Goal: Task Accomplishment & Management: Manage account settings

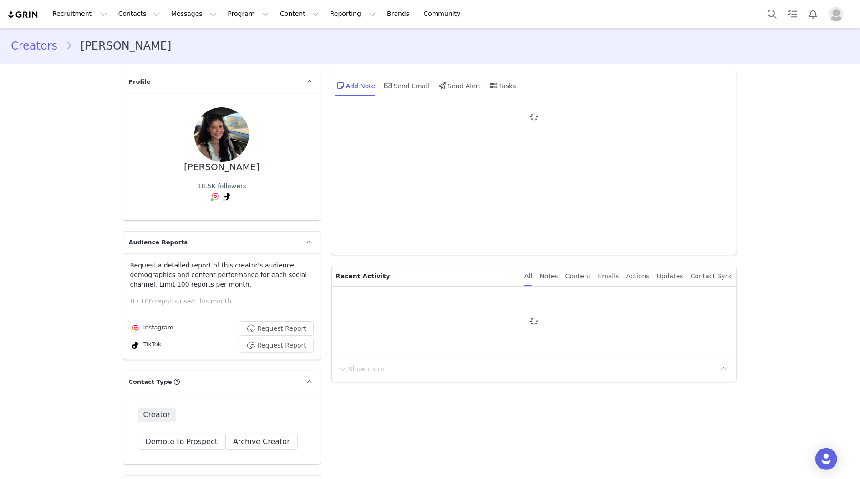
type input "+1 ([GEOGRAPHIC_DATA])"
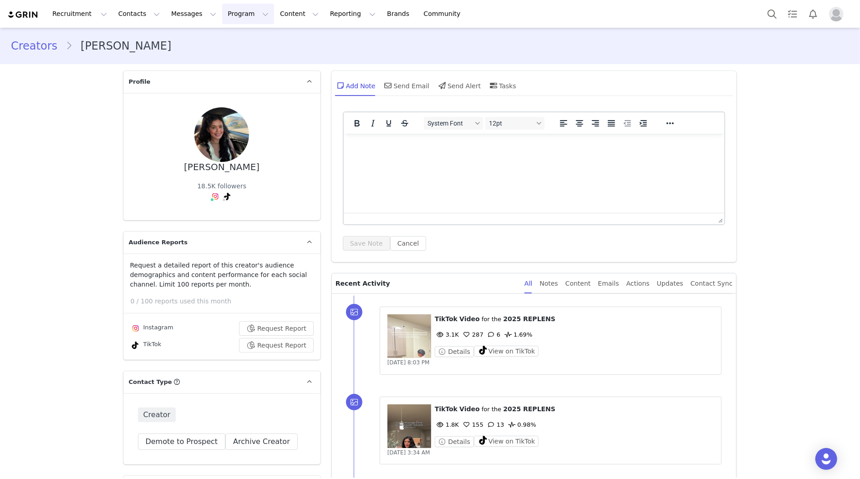
click at [226, 9] on button "Program Program" at bounding box center [248, 14] width 52 height 20
click at [239, 55] on p "Campaigns" at bounding box center [233, 57] width 36 height 10
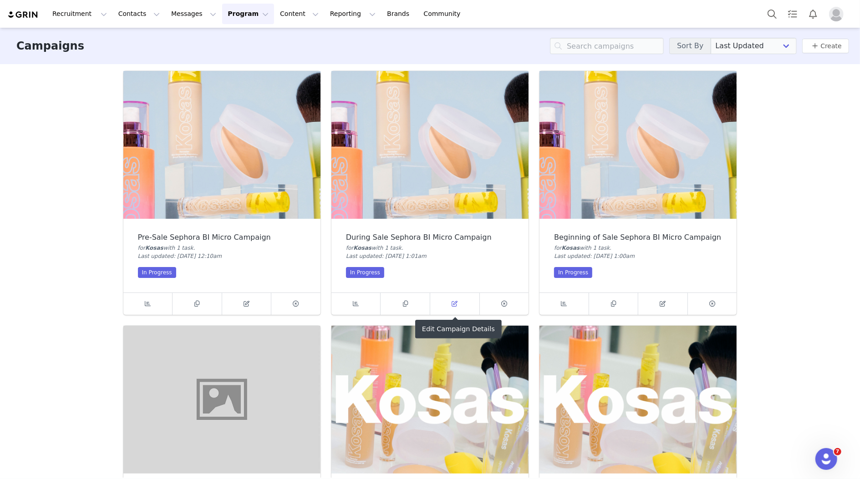
click at [465, 310] on link at bounding box center [455, 304] width 50 height 22
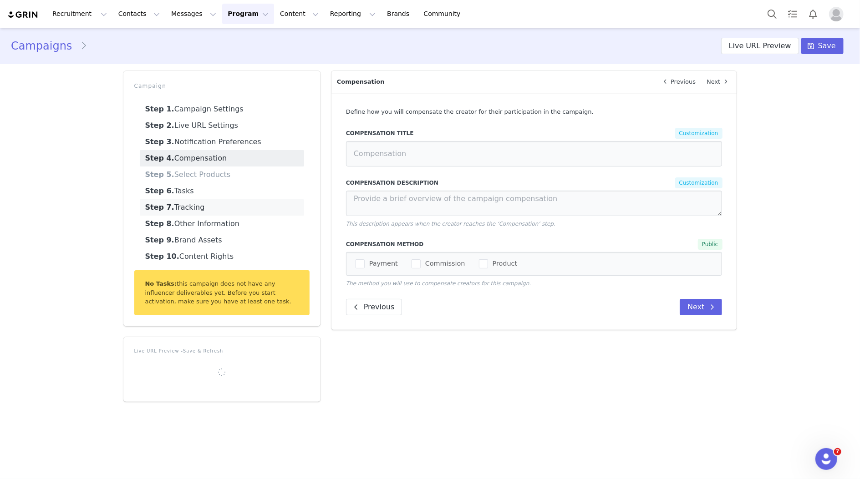
type input "Compensation"
type textarea "In addition to being gifted 10 Kosas products, you will be compensated $1000 US…"
type input "Content Brief"
type textarea "Please be sure to follow the attached content brief."
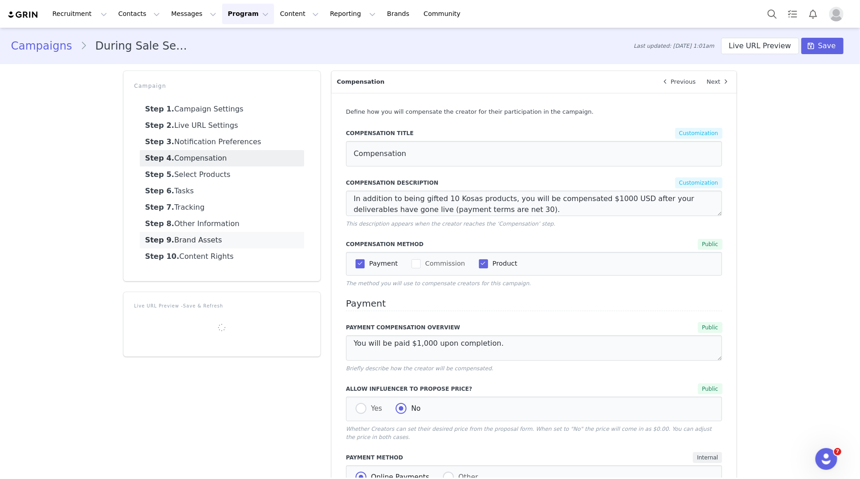
click at [225, 241] on link "Step 9. Brand Assets" at bounding box center [222, 240] width 164 height 16
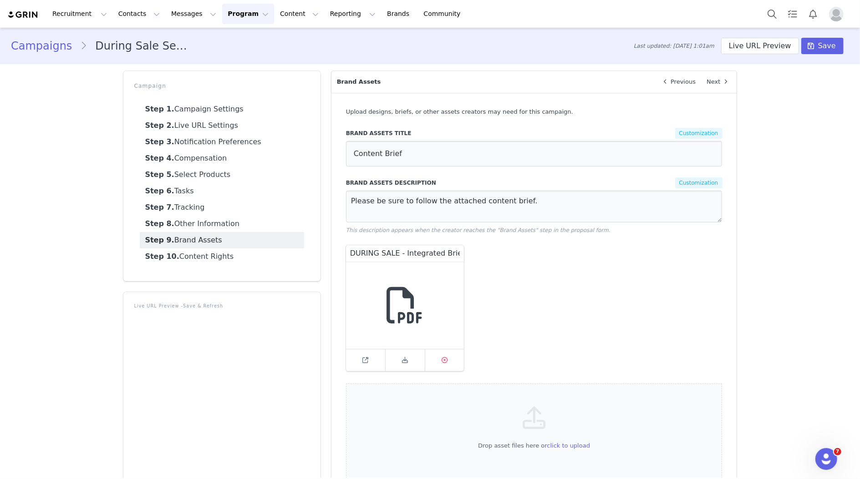
click at [450, 362] on link at bounding box center [444, 361] width 39 height 22
click at [830, 48] on span "Save" at bounding box center [827, 46] width 18 height 11
click at [816, 41] on span at bounding box center [811, 46] width 11 height 11
click at [245, 15] on button "Program Program" at bounding box center [248, 14] width 52 height 20
click at [245, 51] on link "Campaigns" at bounding box center [244, 57] width 72 height 17
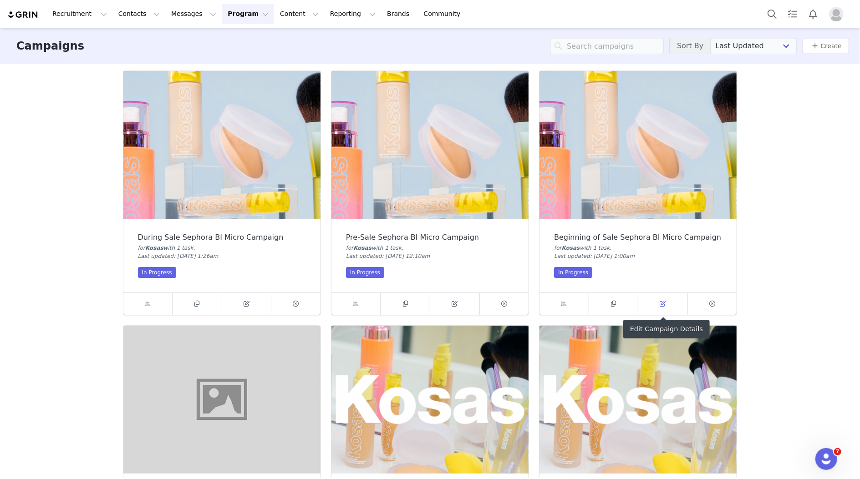
click at [658, 299] on span at bounding box center [662, 304] width 11 height 11
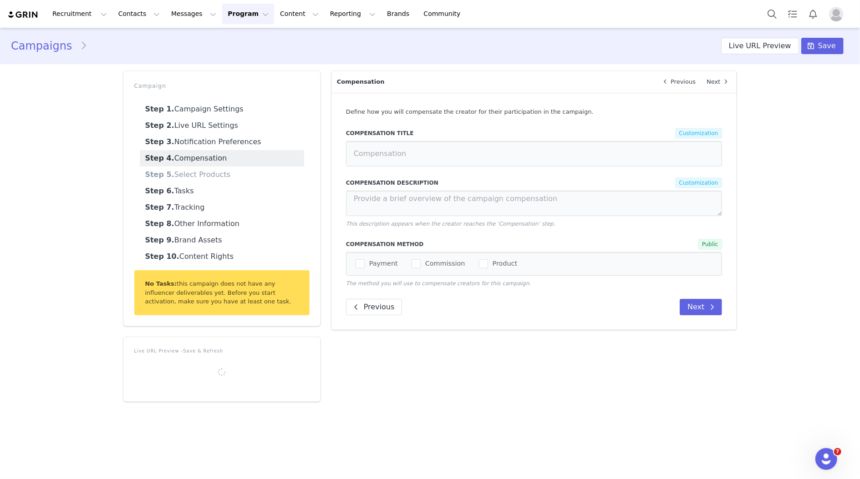
type input "Compensation"
type textarea "In addition to being gifted 10 Kosas products, you will be compensated $1000 US…"
type input "Content Brief"
type textarea "Please be sure to follow the attached content brief."
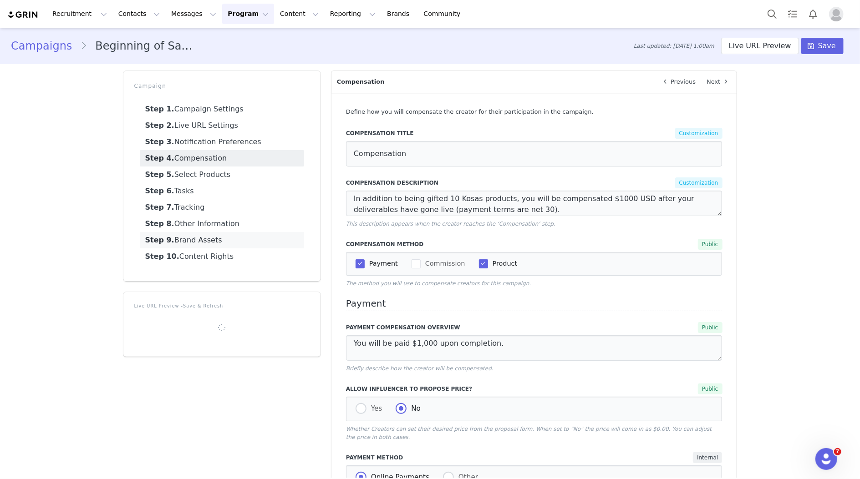
click at [218, 234] on link "Step 9. Brand Assets" at bounding box center [222, 240] width 164 height 16
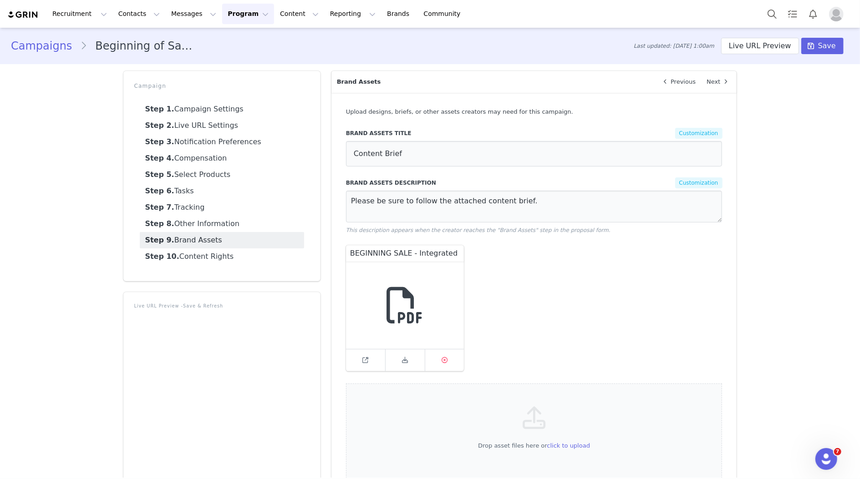
click at [437, 356] on link at bounding box center [444, 361] width 39 height 22
click at [826, 49] on span "Save" at bounding box center [827, 46] width 18 height 11
click at [835, 47] on span "Save" at bounding box center [827, 46] width 18 height 11
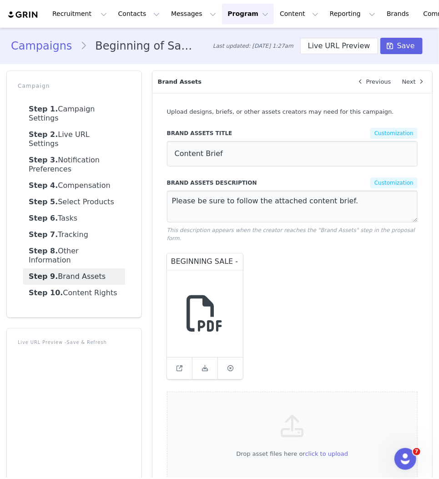
click at [222, 15] on button "Program Program" at bounding box center [248, 14] width 52 height 20
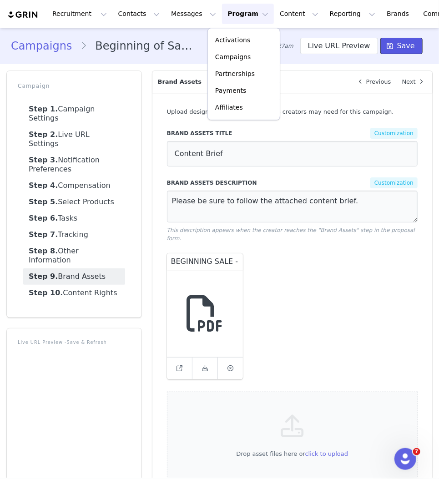
click at [396, 44] on span at bounding box center [390, 46] width 11 height 11
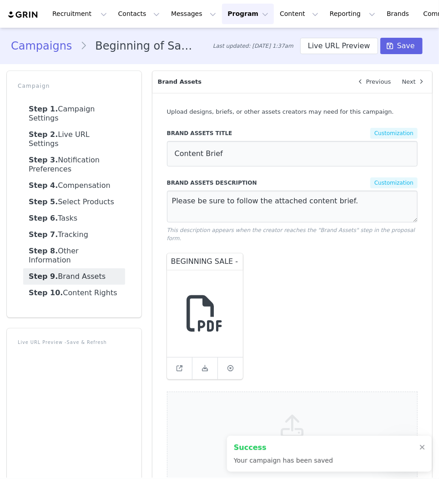
click at [222, 14] on button "Program Program" at bounding box center [248, 14] width 52 height 20
click at [234, 54] on p "Campaigns" at bounding box center [233, 57] width 36 height 10
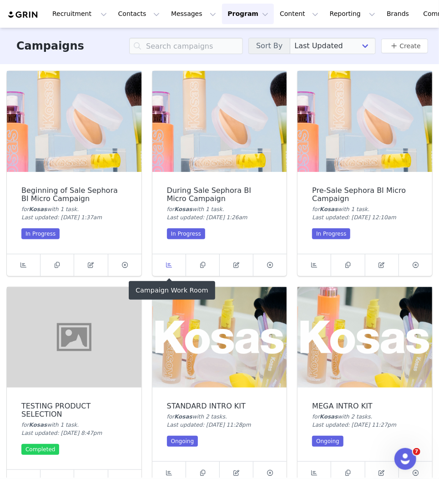
click at [178, 263] on link at bounding box center [170, 266] width 34 height 22
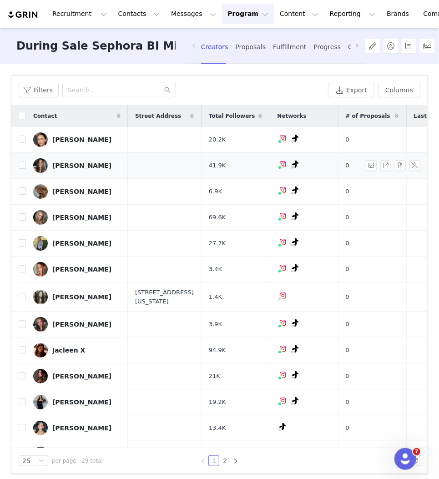
click at [57, 164] on div "[PERSON_NAME]" at bounding box center [81, 165] width 59 height 7
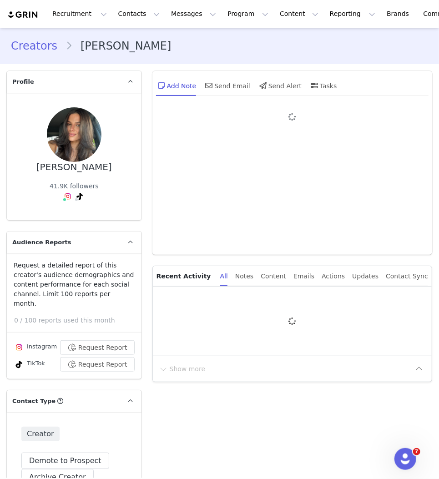
type input "+1 ([GEOGRAPHIC_DATA])"
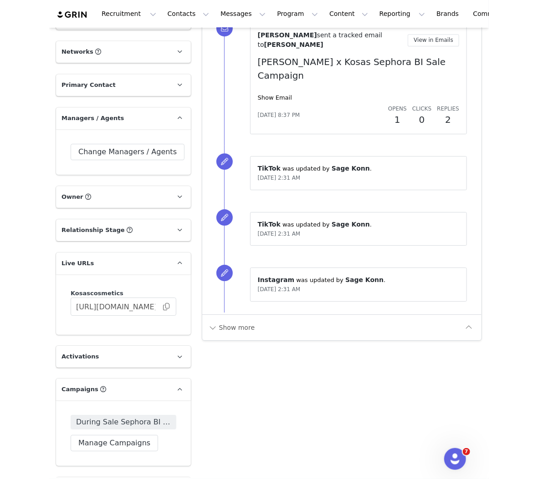
scroll to position [999, 0]
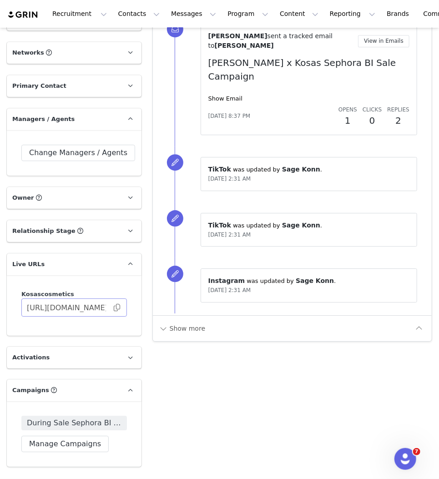
click at [117, 308] on span at bounding box center [116, 308] width 9 height 0
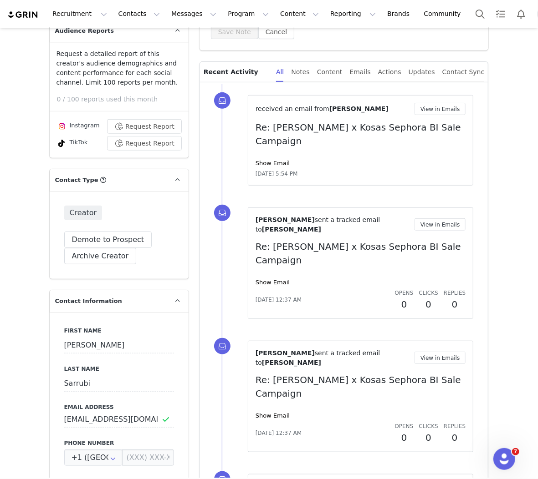
scroll to position [0, 0]
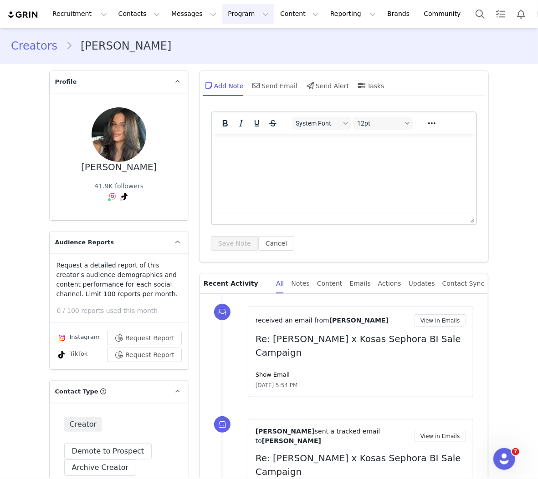
click at [232, 13] on button "Program Program" at bounding box center [248, 14] width 52 height 20
click at [234, 51] on link "Campaigns" at bounding box center [244, 57] width 72 height 17
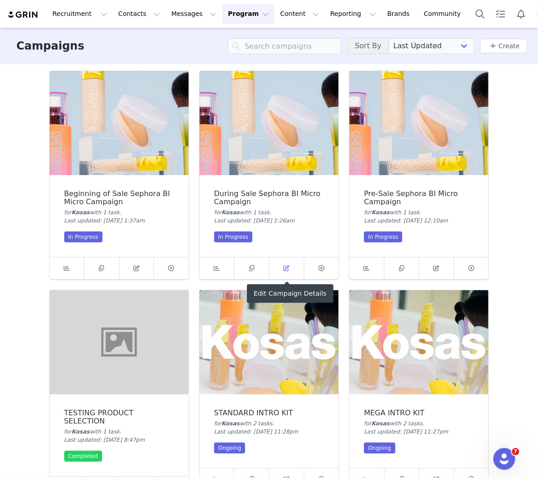
click at [280, 270] on link at bounding box center [286, 269] width 35 height 22
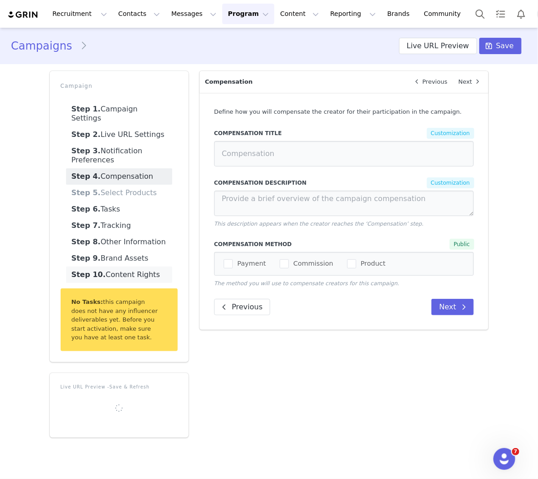
type input "Compensation"
type textarea "In addition to being gifted 10 Kosas products, you will be compensated $1000 US…"
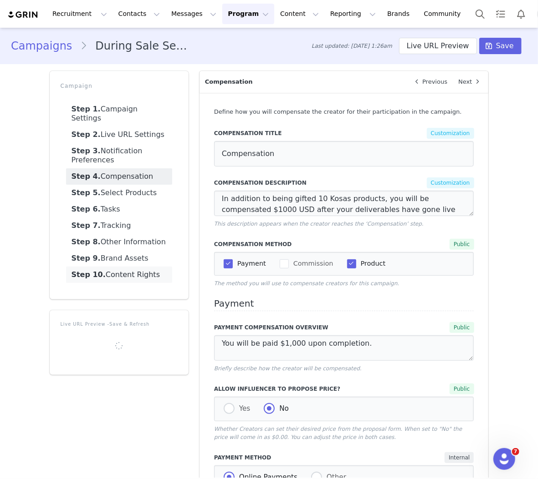
click at [124, 267] on link "Step 10. Content Rights" at bounding box center [119, 275] width 106 height 16
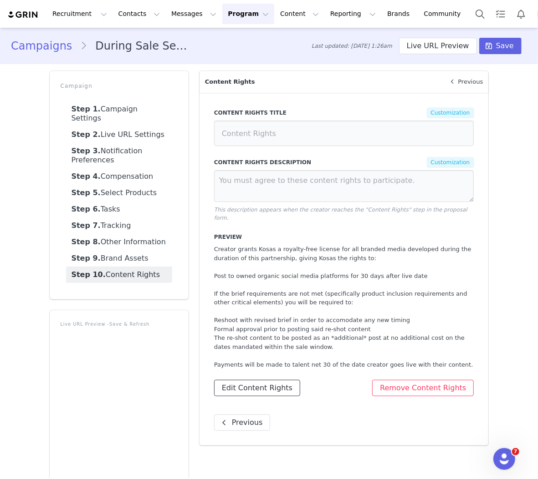
click at [250, 382] on button "Edit Content Rights" at bounding box center [257, 388] width 86 height 16
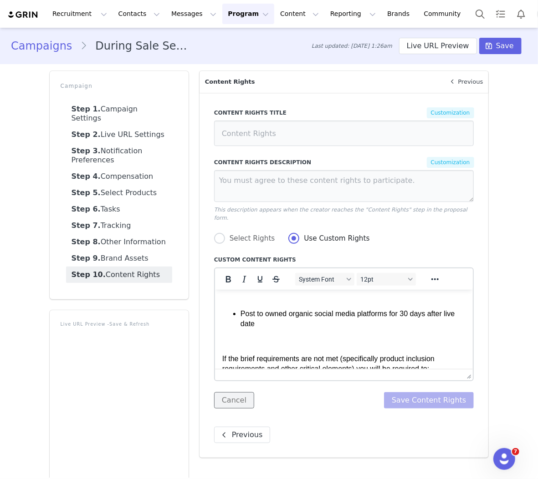
scroll to position [46, 0]
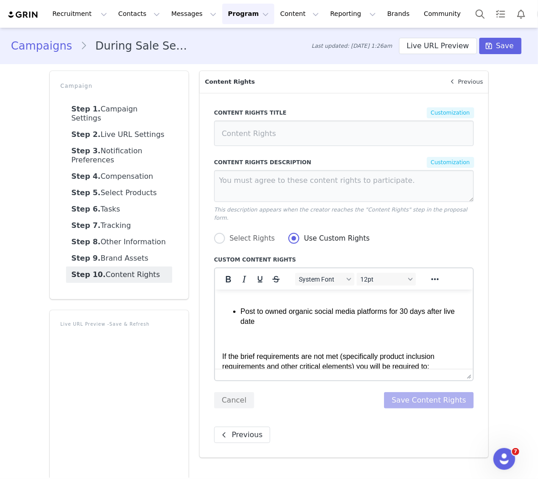
click at [265, 322] on li "Post to owned organic social media platforms for 30 days after live date" at bounding box center [352, 316] width 225 height 20
click at [437, 392] on button "Save Content Rights" at bounding box center [429, 400] width 90 height 16
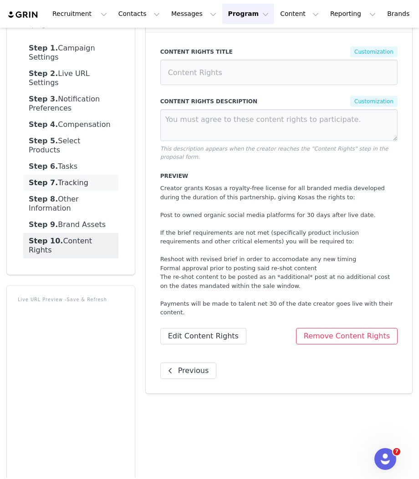
scroll to position [0, 0]
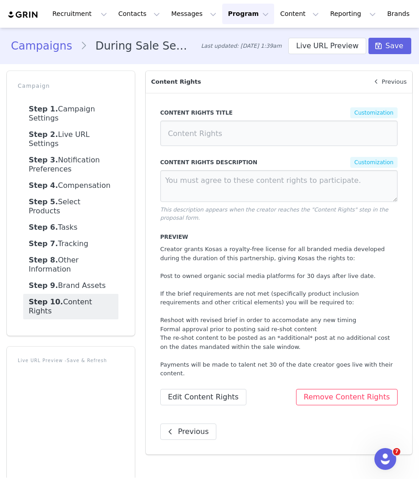
click at [222, 14] on button "Program Program" at bounding box center [248, 14] width 52 height 20
click at [232, 55] on p "Campaigns" at bounding box center [233, 57] width 36 height 10
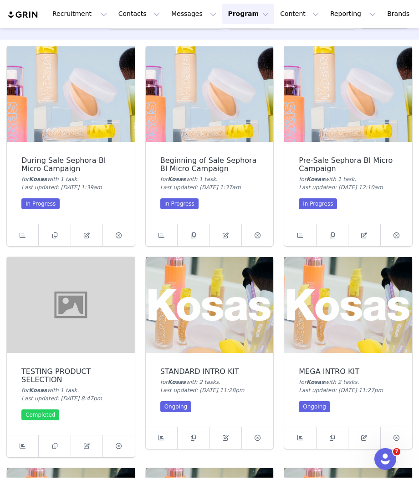
scroll to position [35, 0]
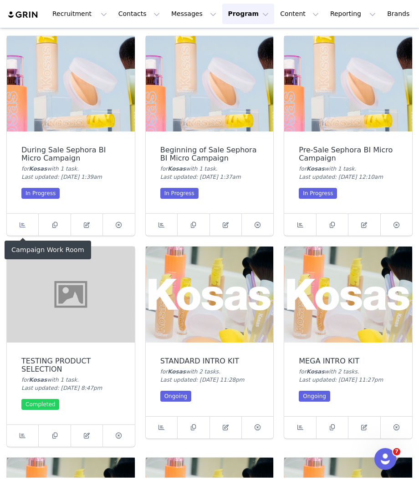
click at [21, 223] on icon at bounding box center [23, 225] width 6 height 6
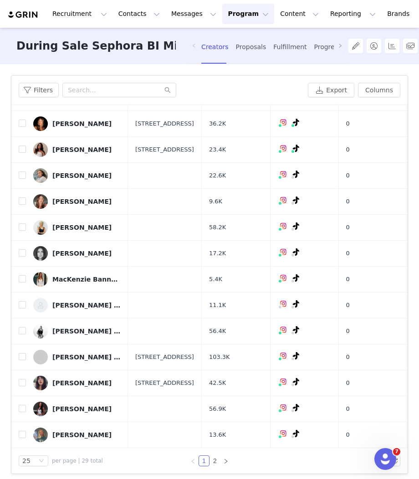
scroll to position [7, 0]
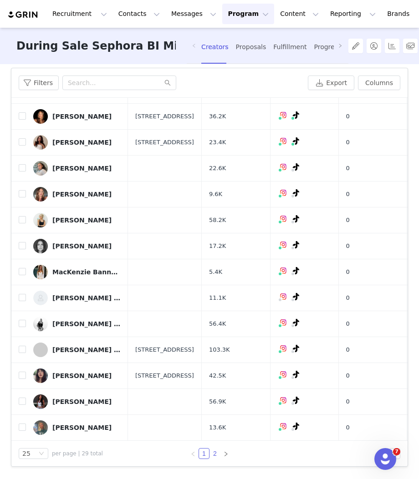
click at [219, 454] on link "2" at bounding box center [215, 454] width 10 height 10
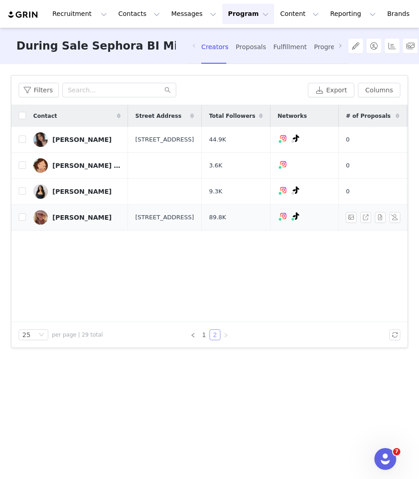
scroll to position [0, 0]
click at [62, 165] on div "[PERSON_NAME] Argyle" at bounding box center [86, 165] width 68 height 7
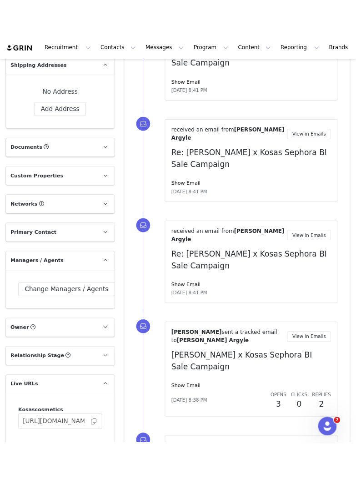
scroll to position [871, 0]
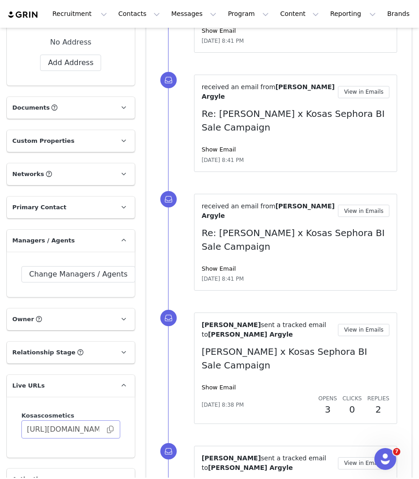
click at [108, 430] on span at bounding box center [110, 430] width 9 height 0
click at [110, 430] on span at bounding box center [110, 430] width 9 height 0
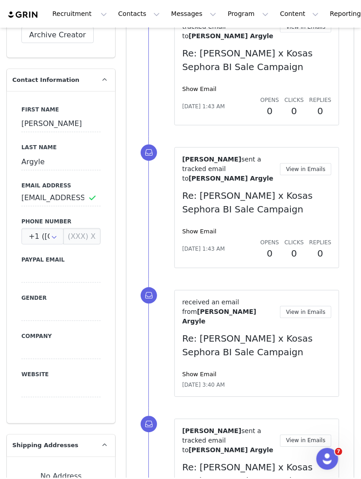
scroll to position [58, 0]
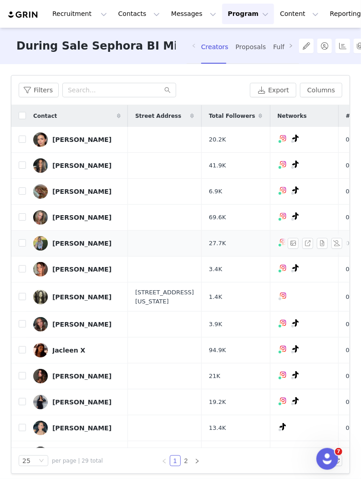
scroll to position [344, 0]
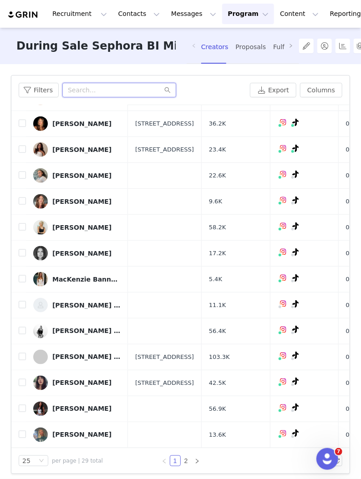
click at [118, 89] on input "text" at bounding box center [119, 90] width 114 height 15
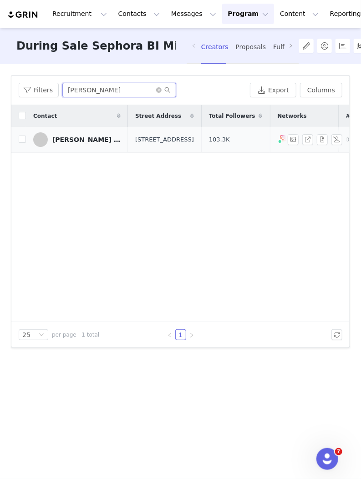
type input "[PERSON_NAME]"
click at [77, 139] on div "[PERSON_NAME] [PERSON_NAME]" at bounding box center [86, 139] width 68 height 7
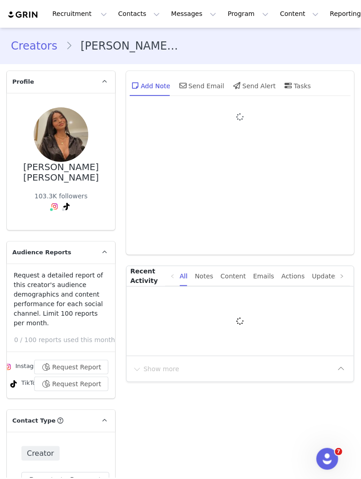
type input "+1 ([GEOGRAPHIC_DATA])"
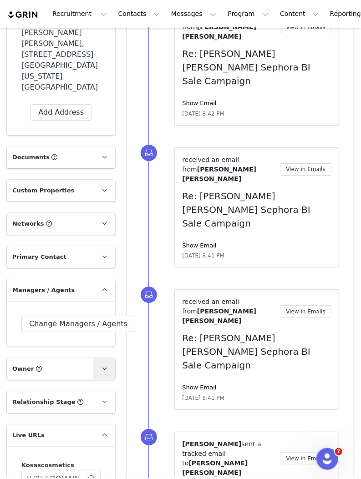
scroll to position [974, 0]
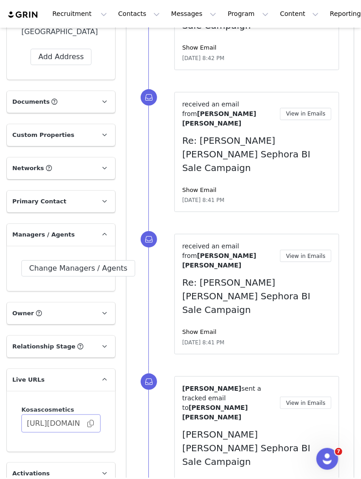
click at [89, 424] on span at bounding box center [90, 424] width 9 height 0
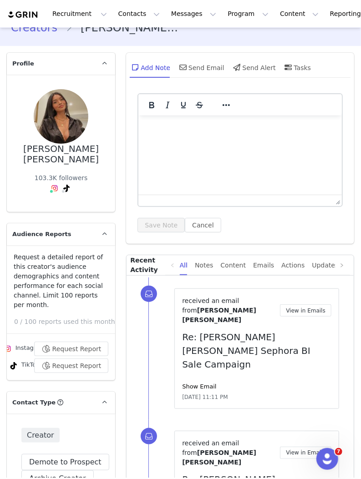
scroll to position [0, 0]
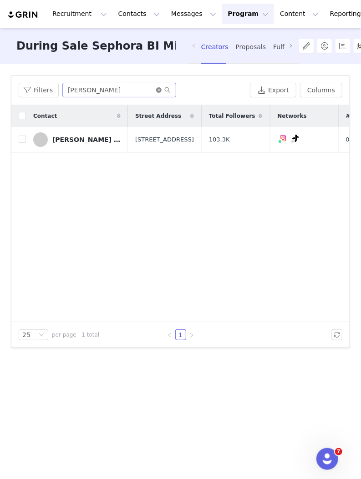
click at [156, 89] on icon "icon: close-circle" at bounding box center [158, 89] width 5 height 5
click at [143, 89] on input "text" at bounding box center [119, 90] width 114 height 15
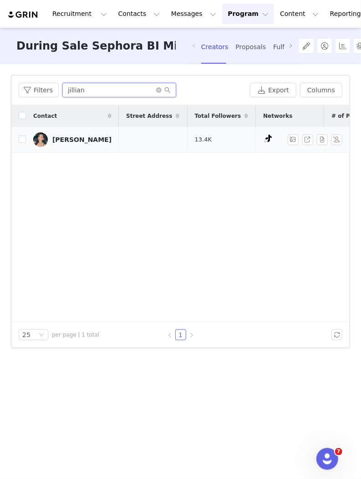
type input "jillian"
click at [71, 140] on div "[PERSON_NAME]" at bounding box center [81, 139] width 59 height 7
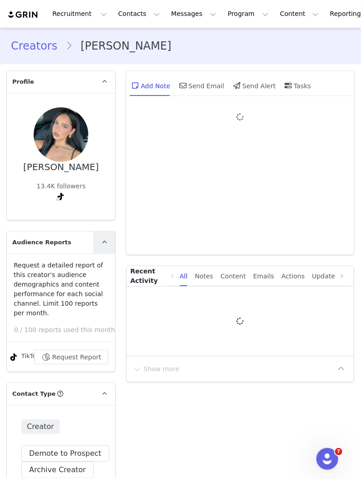
type input "+1 ([GEOGRAPHIC_DATA])"
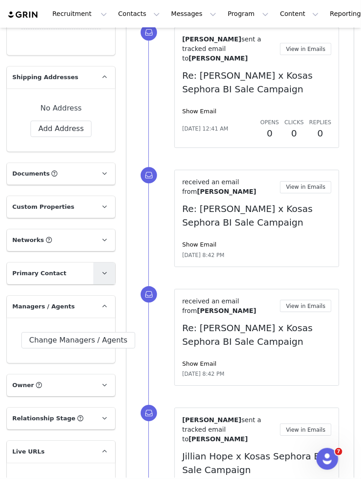
scroll to position [1125, 0]
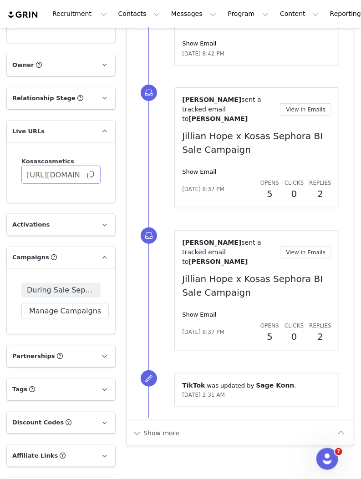
click at [91, 175] on span at bounding box center [90, 175] width 9 height 0
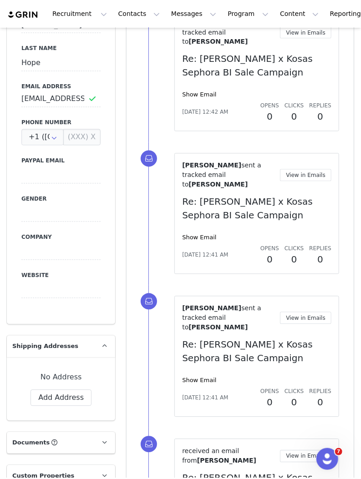
scroll to position [302, 0]
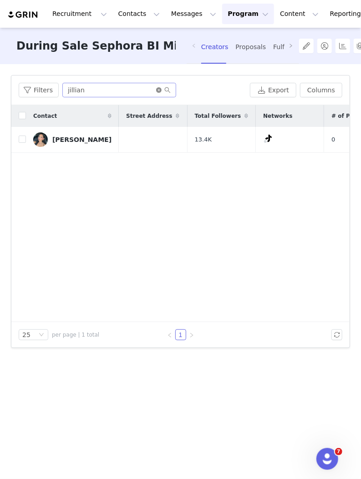
click at [156, 91] on icon "icon: close-circle" at bounding box center [158, 89] width 5 height 5
click at [137, 91] on input "text" at bounding box center [119, 90] width 114 height 15
type input "elbis"
click at [76, 137] on div "[PERSON_NAME]" at bounding box center [81, 139] width 59 height 7
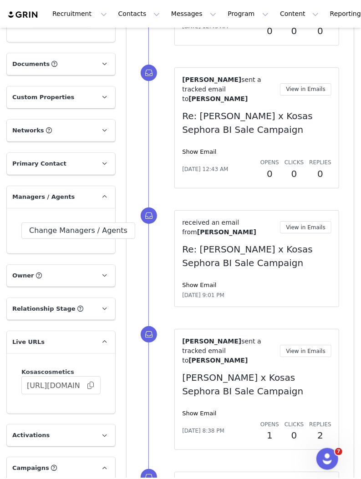
scroll to position [969, 0]
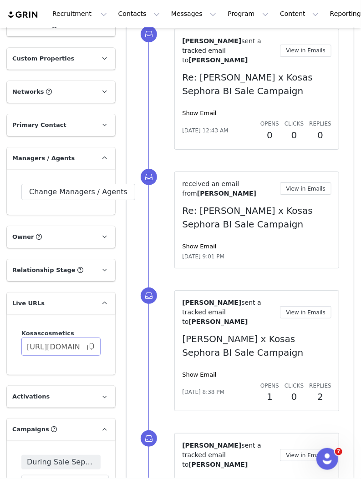
click at [91, 347] on span at bounding box center [90, 347] width 9 height 0
click at [222, 17] on button "Program Program" at bounding box center [248, 14] width 52 height 20
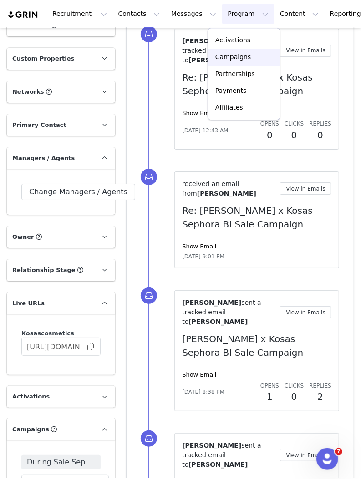
click at [228, 57] on p "Campaigns" at bounding box center [233, 57] width 36 height 10
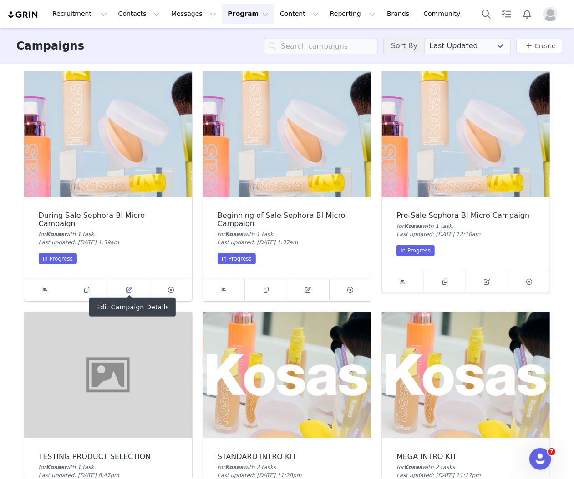
click at [139, 283] on link at bounding box center [129, 291] width 42 height 22
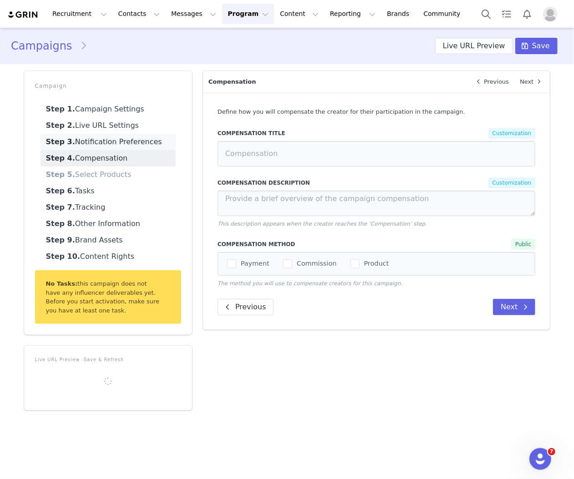
type input "Compensation"
type textarea "In addition to being gifted 10 Kosas products, you will be compensated $1000 US…"
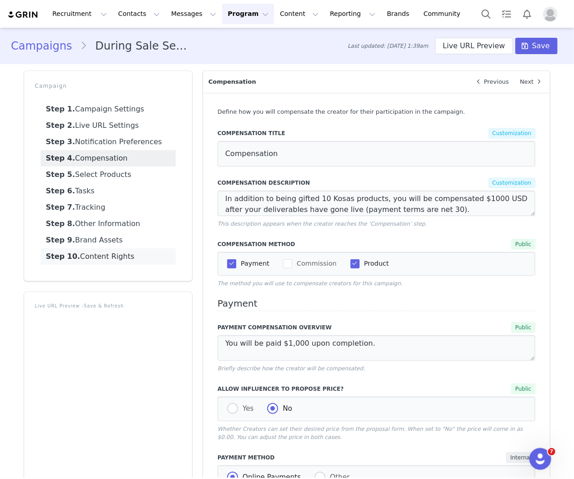
click at [120, 257] on link "Step 10. Content Rights" at bounding box center [108, 257] width 135 height 16
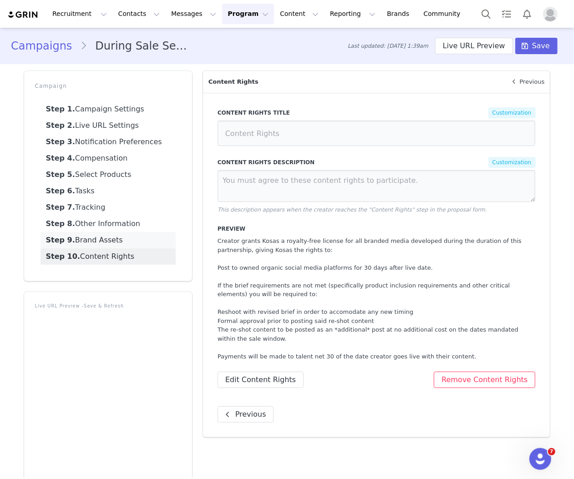
click at [125, 238] on link "Step 9. Brand Assets" at bounding box center [108, 240] width 135 height 16
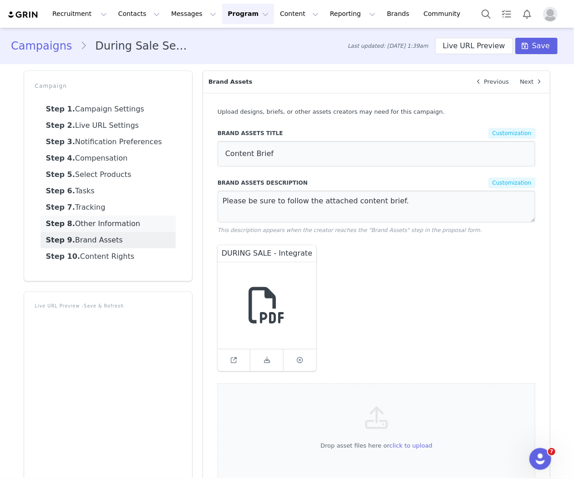
click at [129, 222] on link "Step 8. Other Information" at bounding box center [108, 224] width 135 height 16
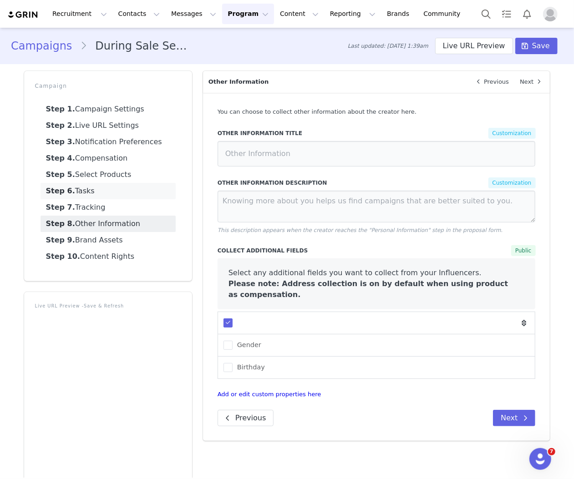
click at [125, 192] on link "Step 6. Tasks" at bounding box center [108, 191] width 135 height 16
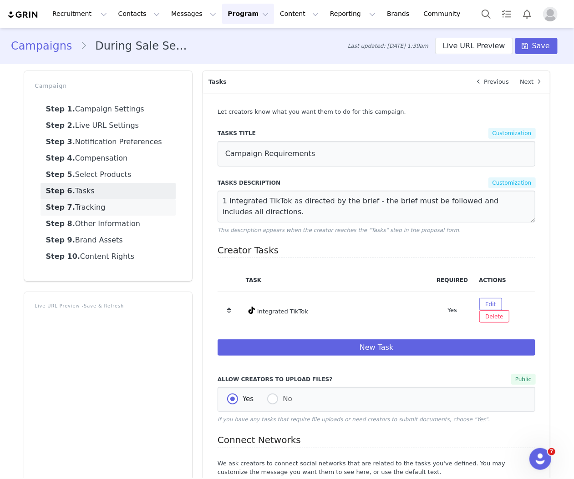
click at [105, 215] on link "Step 7. Tracking" at bounding box center [108, 207] width 135 height 16
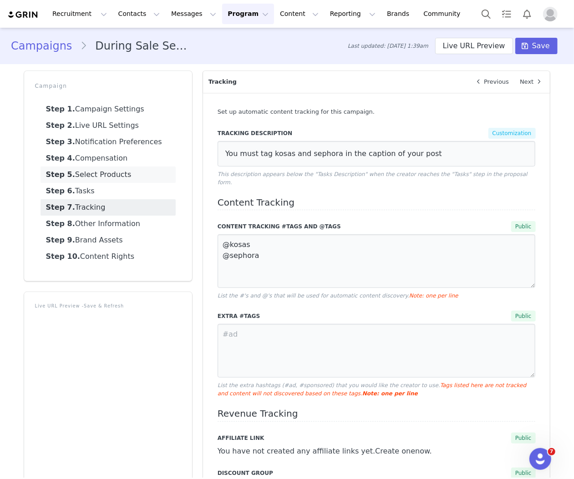
click at [117, 176] on link "Step 5. Select Products" at bounding box center [108, 175] width 135 height 16
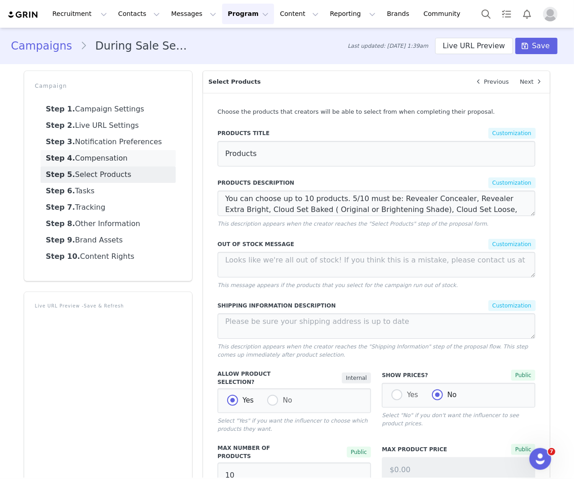
click at [118, 156] on link "Step 4. Compensation" at bounding box center [108, 158] width 135 height 16
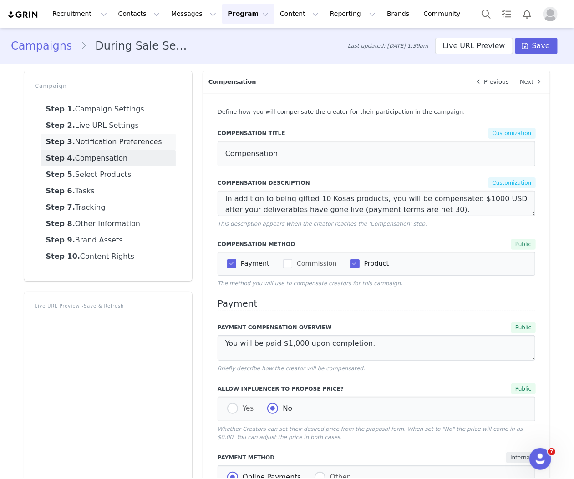
click at [127, 142] on link "Step 3. Notification Preferences" at bounding box center [108, 142] width 135 height 16
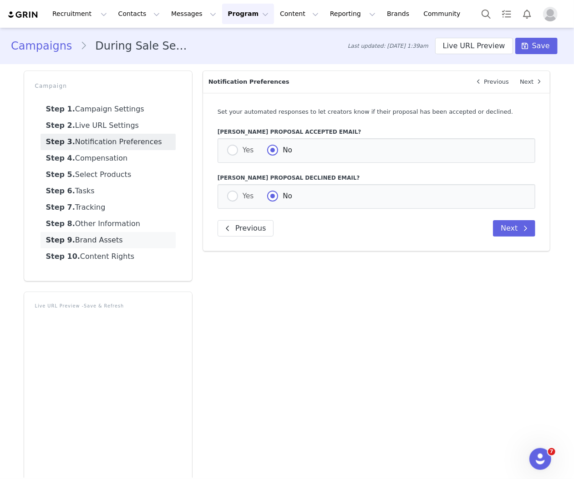
click at [113, 238] on link "Step 9. Brand Assets" at bounding box center [108, 240] width 135 height 16
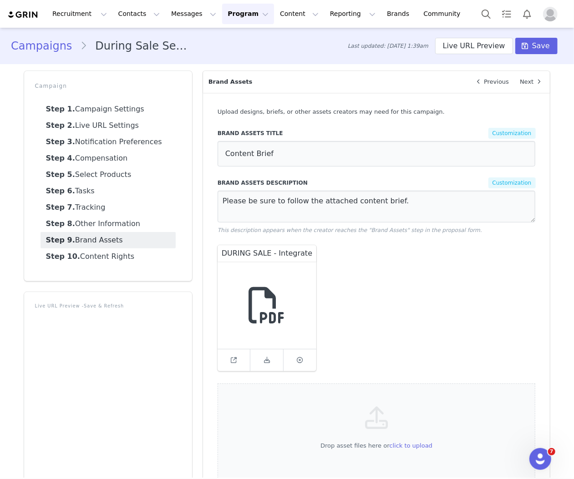
click at [222, 11] on button "Program Program" at bounding box center [248, 14] width 52 height 20
click at [231, 58] on p "Campaigns" at bounding box center [233, 57] width 36 height 10
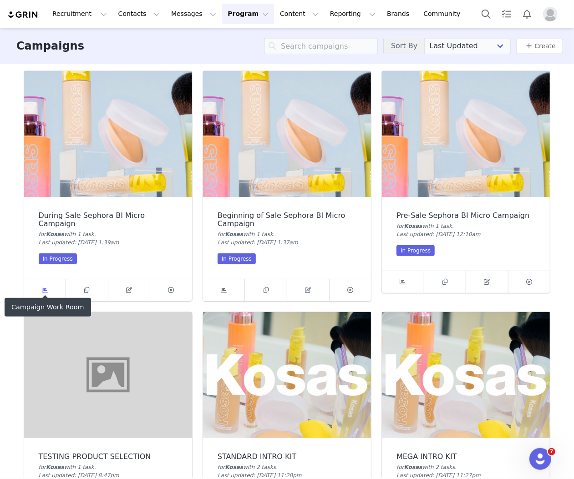
click at [43, 287] on icon at bounding box center [45, 290] width 6 height 6
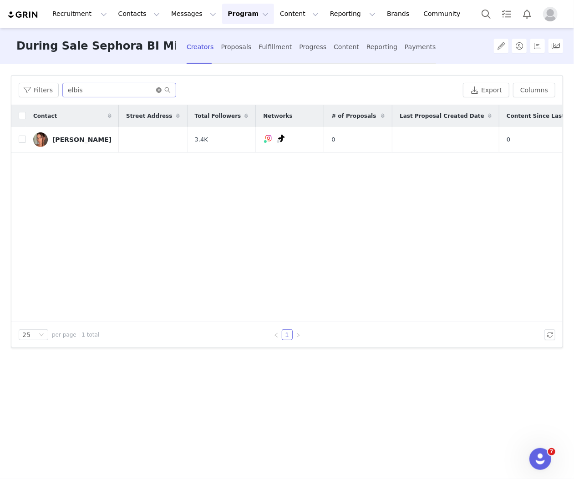
click at [158, 88] on icon "icon: close-circle" at bounding box center [158, 89] width 5 height 5
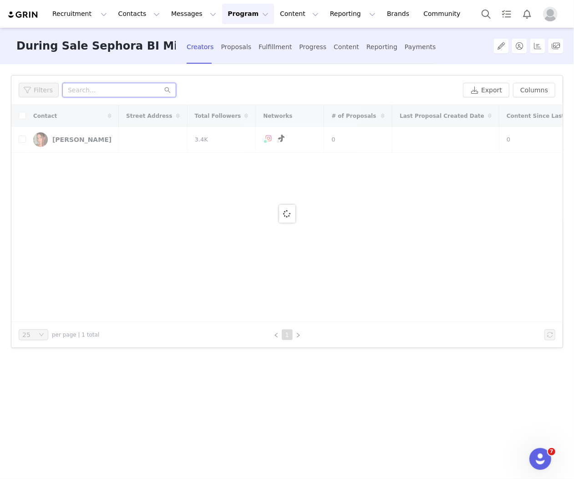
click at [133, 89] on input "text" at bounding box center [119, 90] width 114 height 15
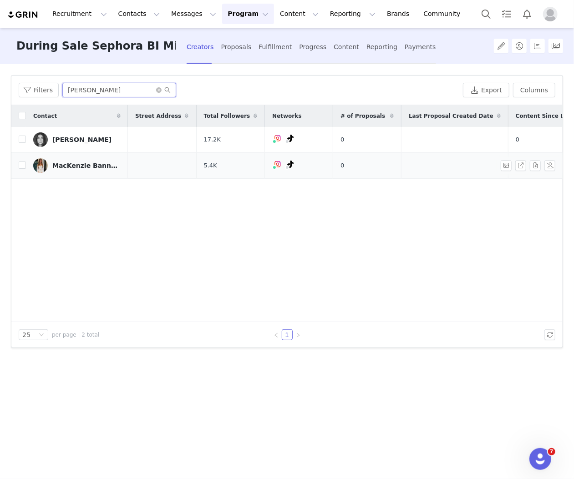
type input "[PERSON_NAME]"
click at [90, 160] on link "MacKenzie Bannatyn" at bounding box center [76, 165] width 87 height 15
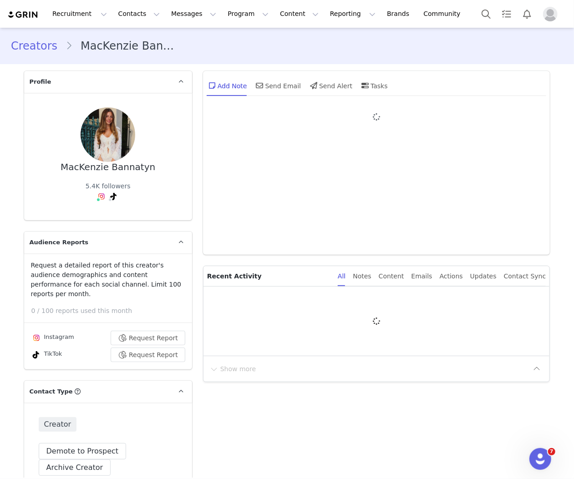
type input "+1 ([GEOGRAPHIC_DATA])"
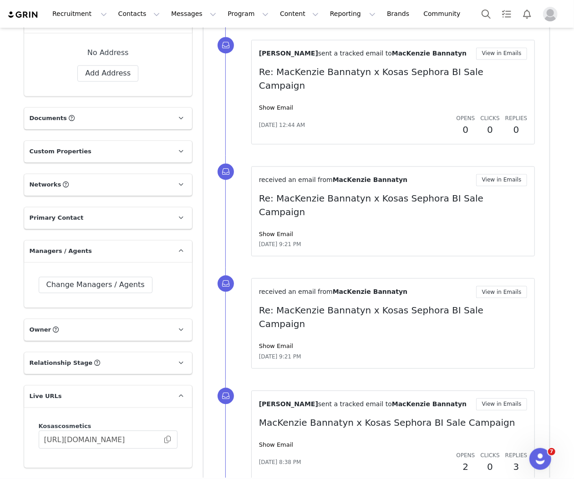
scroll to position [1004, 0]
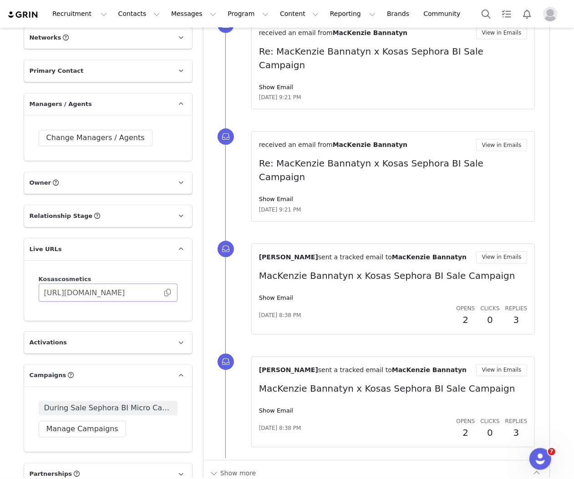
click at [167, 293] on span at bounding box center [167, 293] width 9 height 0
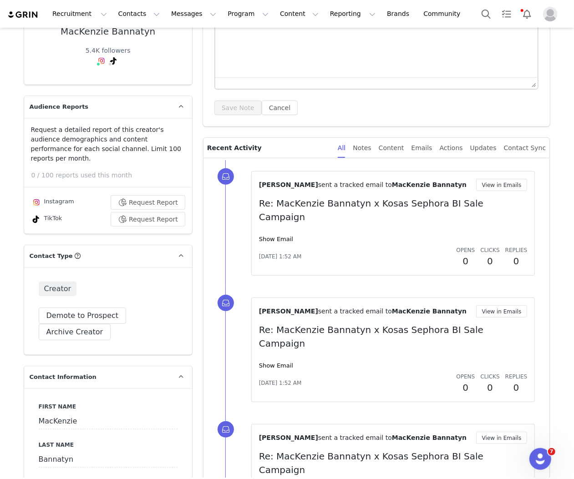
scroll to position [0, 0]
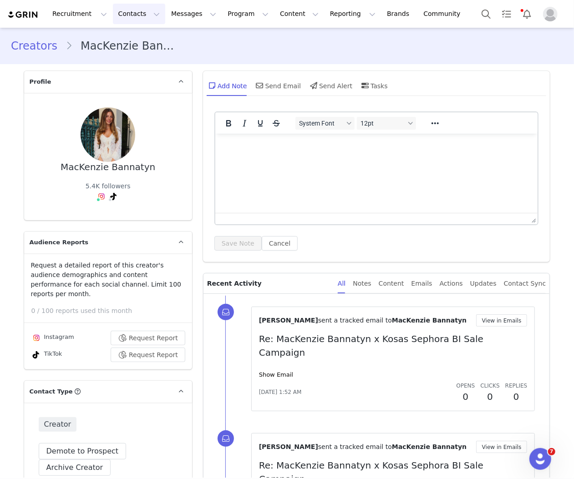
click at [130, 11] on button "Contacts Contacts" at bounding box center [139, 14] width 52 height 20
click at [81, 102] on div "MacKenzie Bannatyn 5.4K followers" at bounding box center [108, 156] width 168 height 127
click at [222, 20] on button "Program Program" at bounding box center [248, 14] width 52 height 20
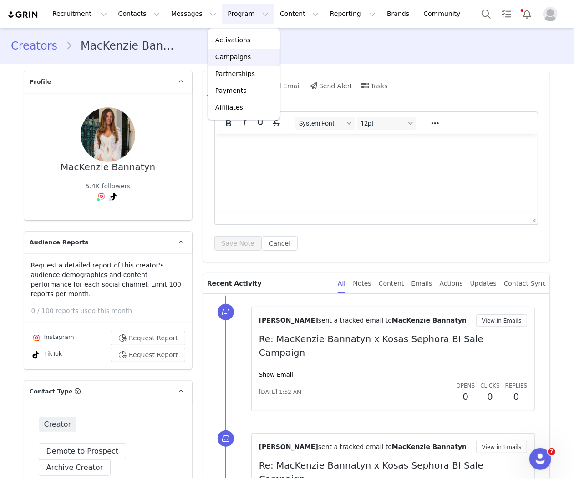
click at [236, 56] on p "Campaigns" at bounding box center [233, 57] width 36 height 10
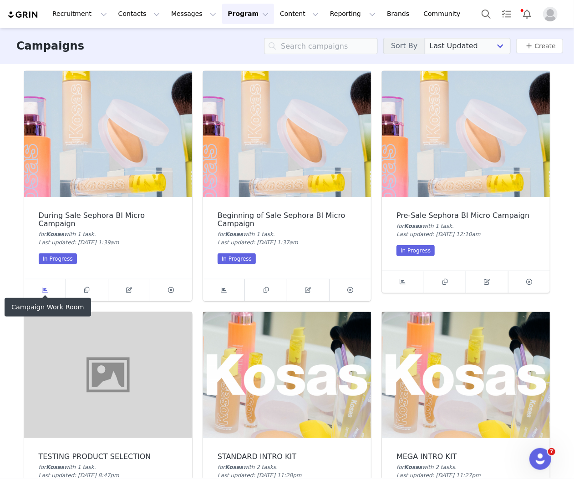
click at [56, 281] on link at bounding box center [45, 291] width 42 height 22
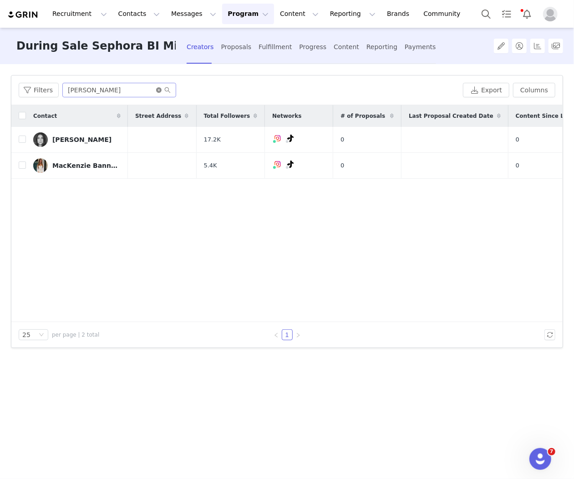
click at [157, 90] on icon "icon: close-circle" at bounding box center [158, 89] width 5 height 5
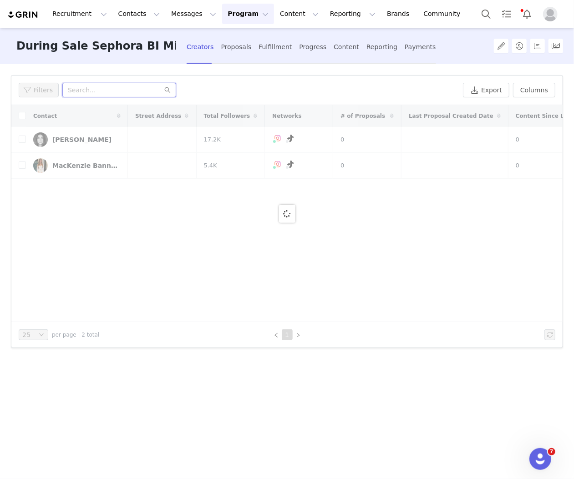
click at [154, 90] on input "text" at bounding box center [119, 90] width 114 height 15
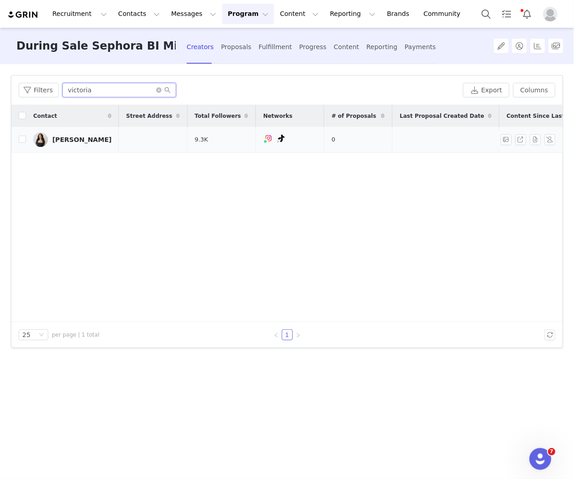
type input "victoria"
click at [87, 144] on link "[PERSON_NAME]" at bounding box center [72, 139] width 78 height 15
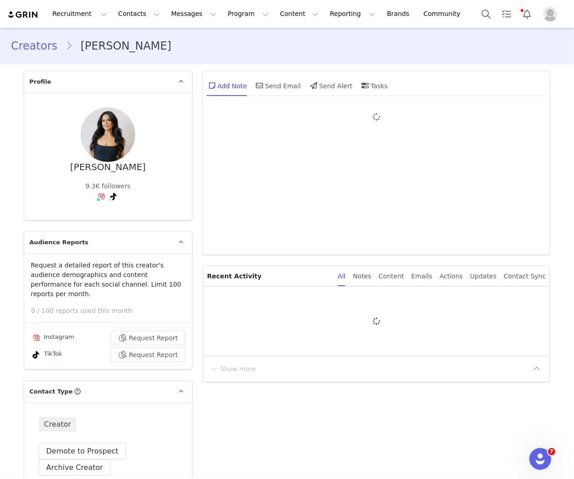
type input "+1 ([GEOGRAPHIC_DATA])"
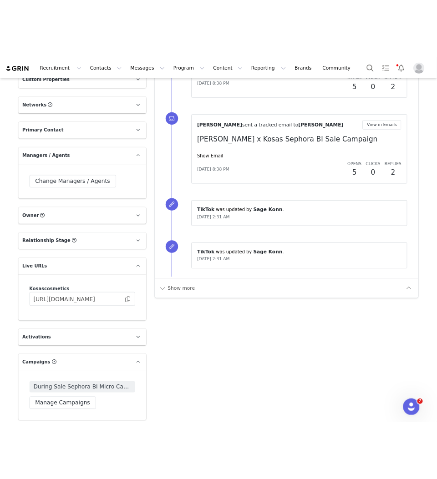
scroll to position [1017, 0]
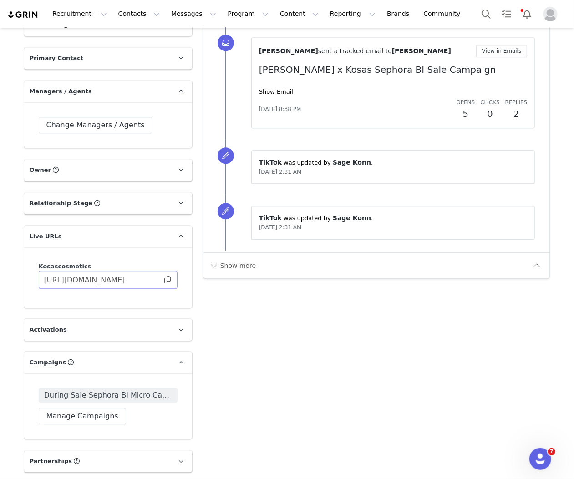
click at [167, 280] on span at bounding box center [167, 280] width 9 height 0
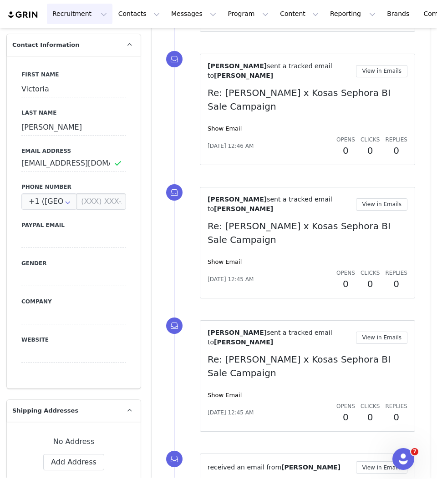
scroll to position [300, 0]
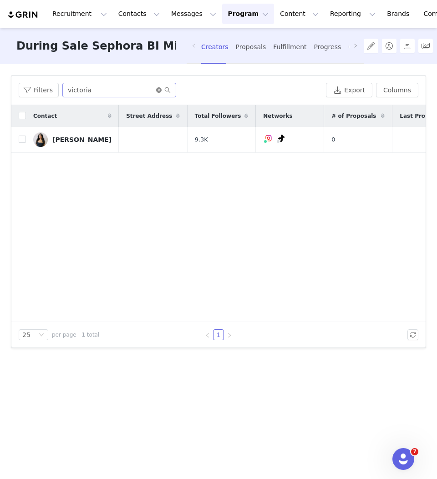
click at [157, 91] on icon "icon: close-circle" at bounding box center [158, 89] width 5 height 5
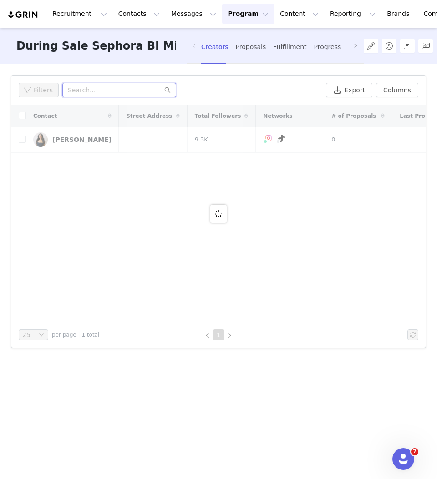
click at [115, 90] on input "text" at bounding box center [119, 90] width 114 height 15
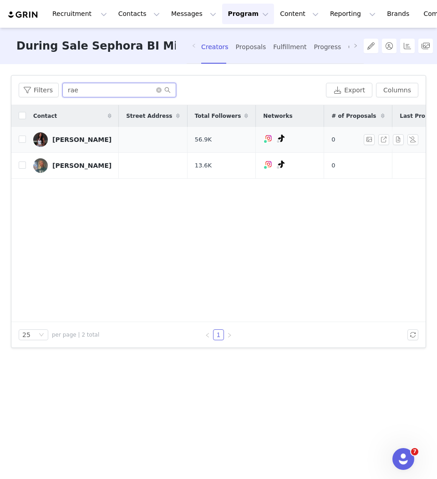
type input "rae"
click at [81, 141] on div "[PERSON_NAME]" at bounding box center [81, 139] width 59 height 7
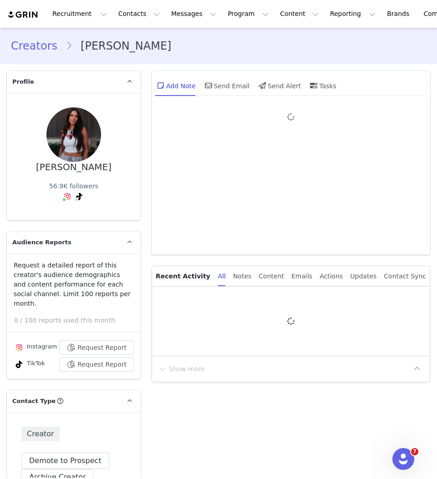
type input "+1 ([GEOGRAPHIC_DATA])"
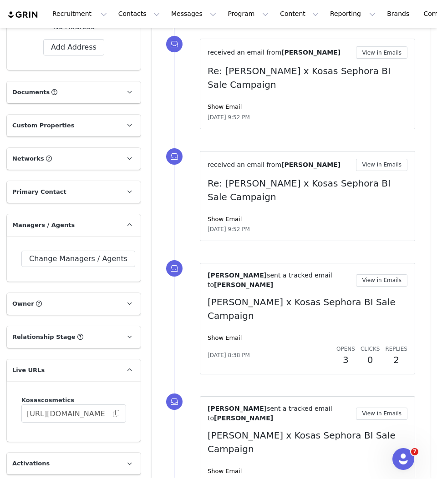
scroll to position [891, 0]
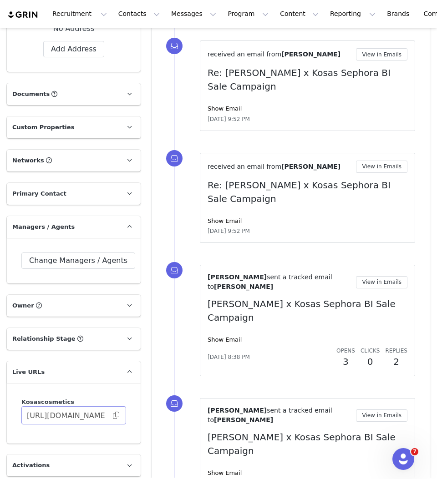
click at [115, 416] on span at bounding box center [116, 416] width 9 height 0
